Goal: Find specific page/section: Find specific page/section

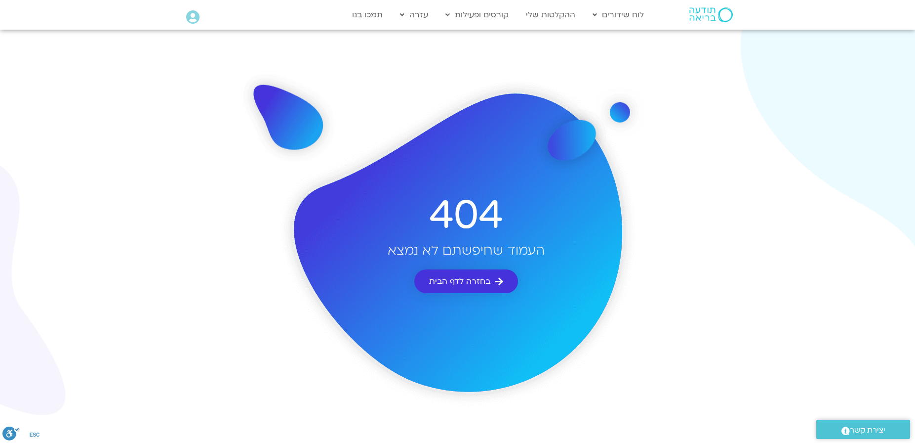
click at [468, 281] on span "בחזרה לדף הבית" at bounding box center [459, 281] width 61 height 9
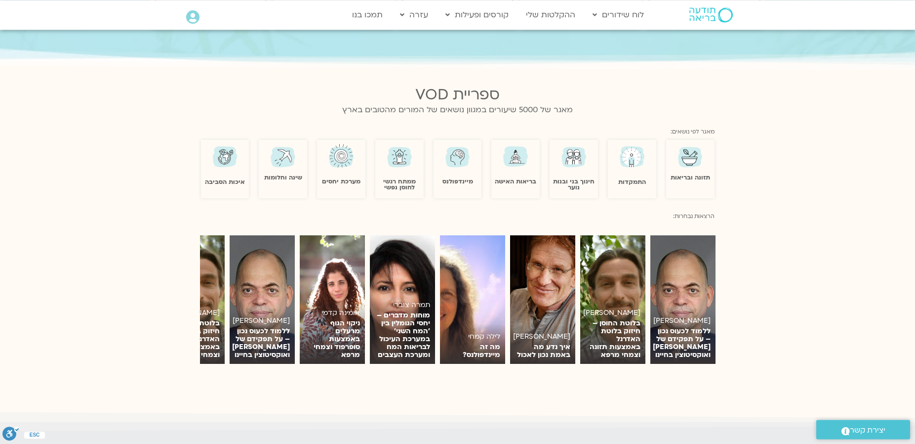
scroll to position [573, 0]
click at [196, 16] on icon at bounding box center [192, 17] width 13 height 14
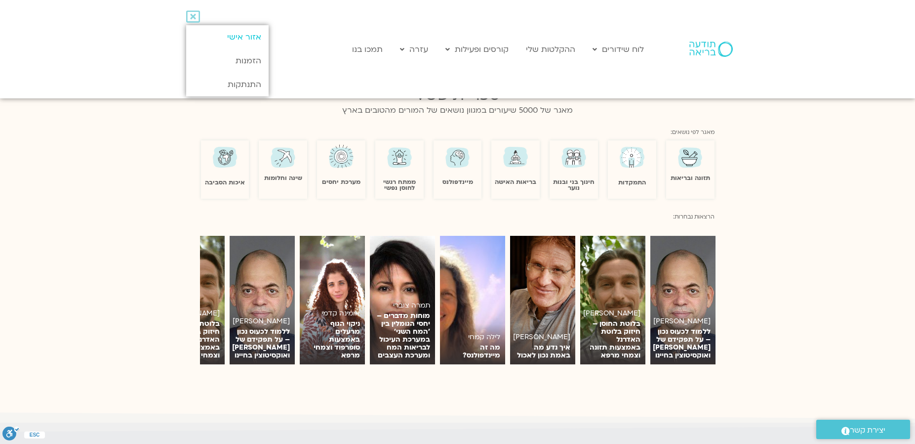
click at [245, 34] on link "אזור אישי" at bounding box center [227, 37] width 82 height 24
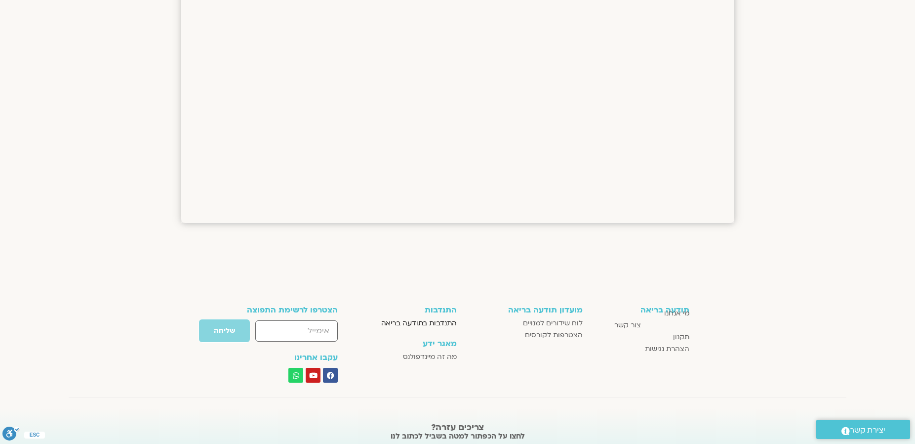
scroll to position [1414, 0]
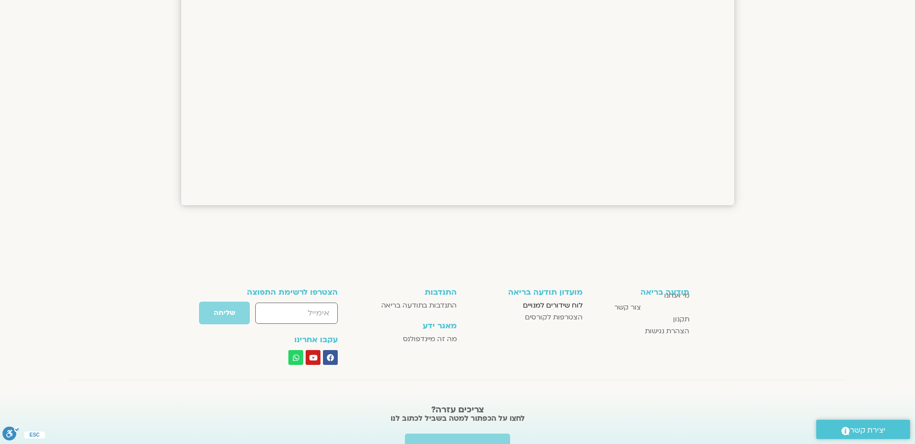
click at [558, 302] on span "לוח שידורים למנויים" at bounding box center [553, 305] width 60 height 12
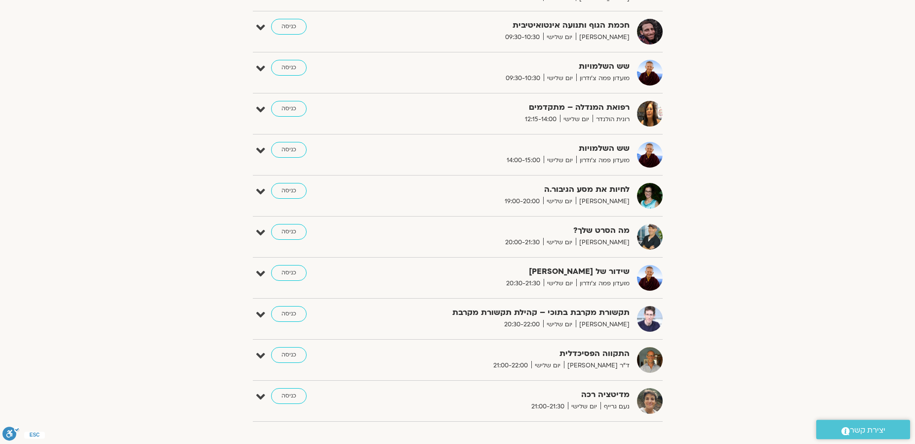
scroll to position [394, 0]
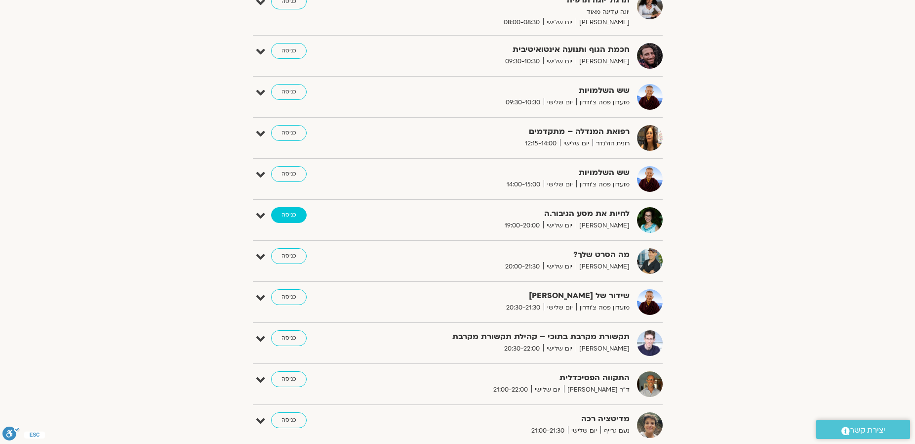
click at [286, 214] on link "כניסה" at bounding box center [289, 215] width 36 height 16
